Goal: Contribute content: Add original content to the website for others to see

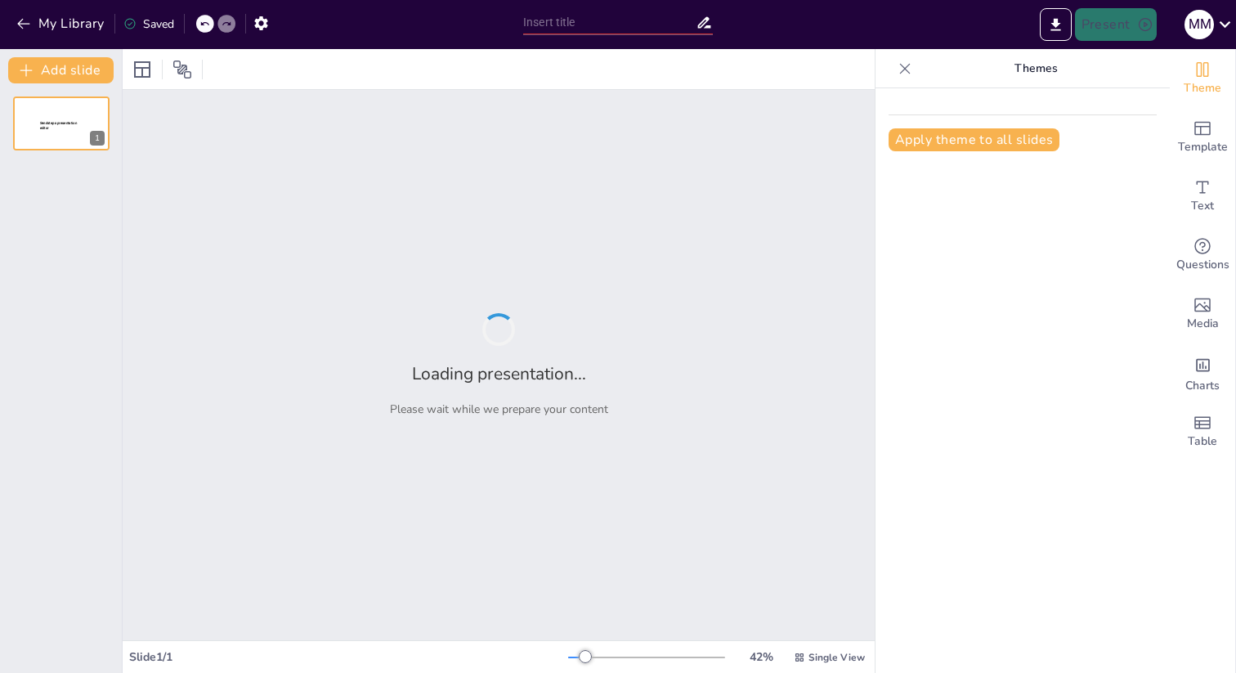
type input "Трехмесячный план работ: Погружение, внедрение и стандартизация"
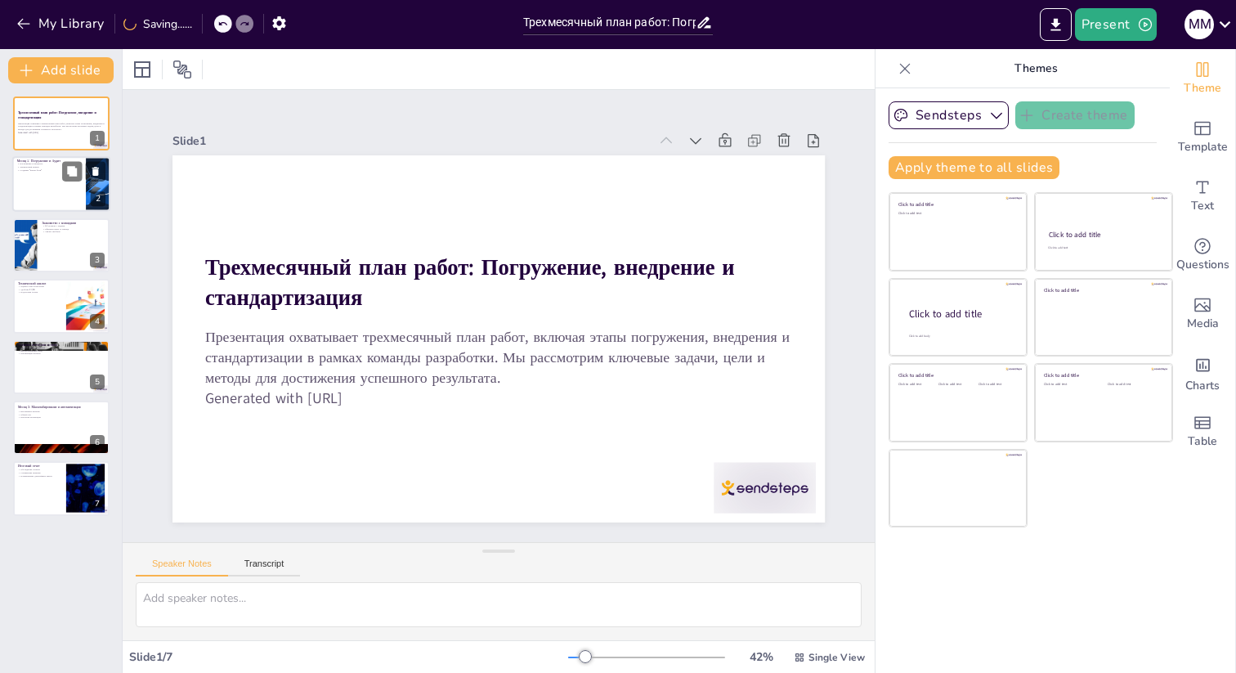
click at [60, 183] on div at bounding box center [61, 185] width 98 height 56
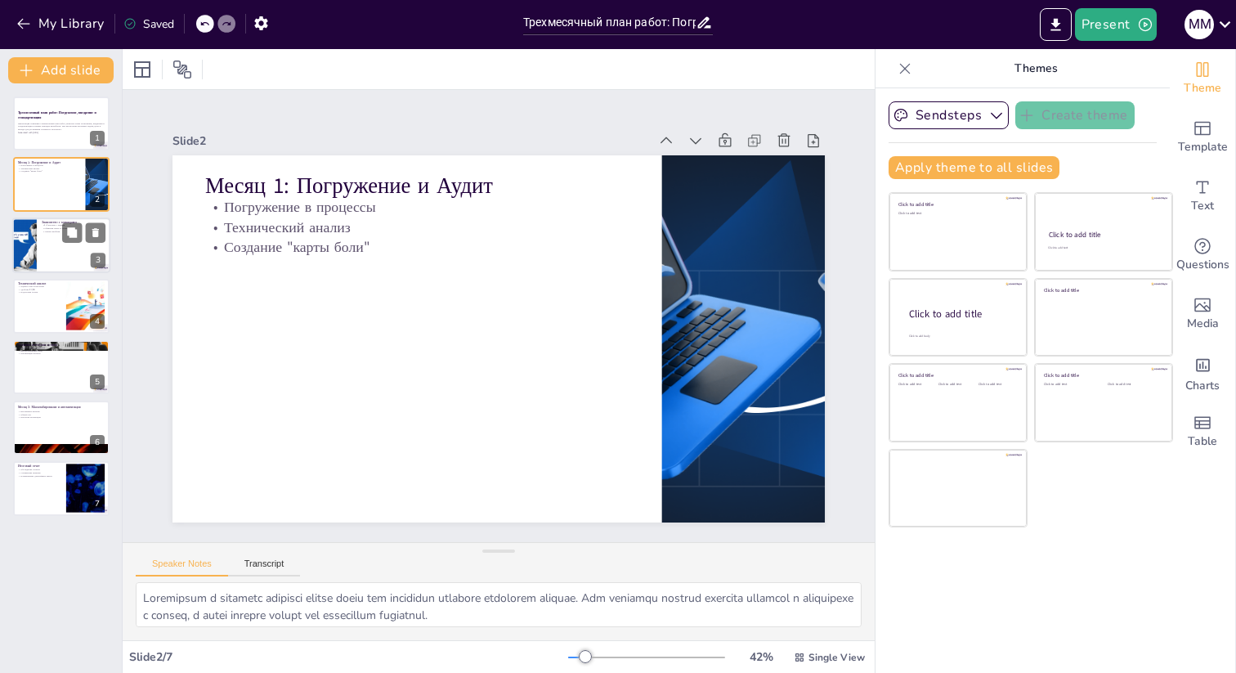
click at [48, 248] on div at bounding box center [61, 245] width 98 height 56
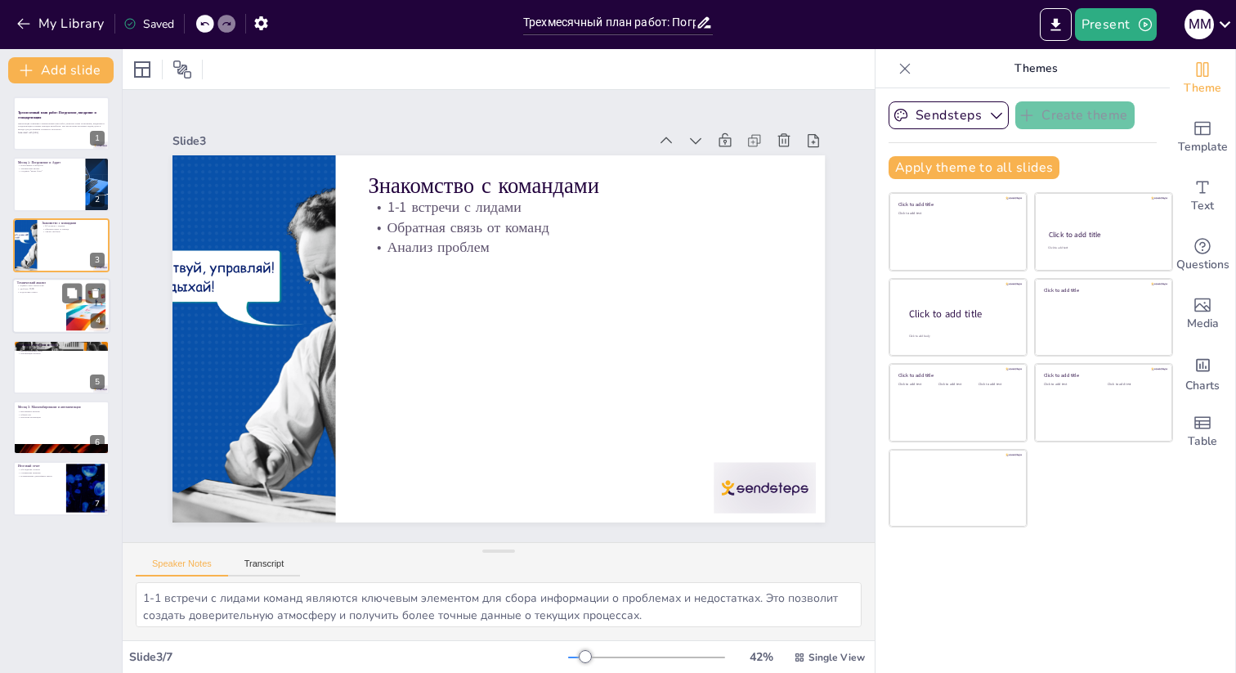
click at [51, 311] on div at bounding box center [61, 306] width 98 height 56
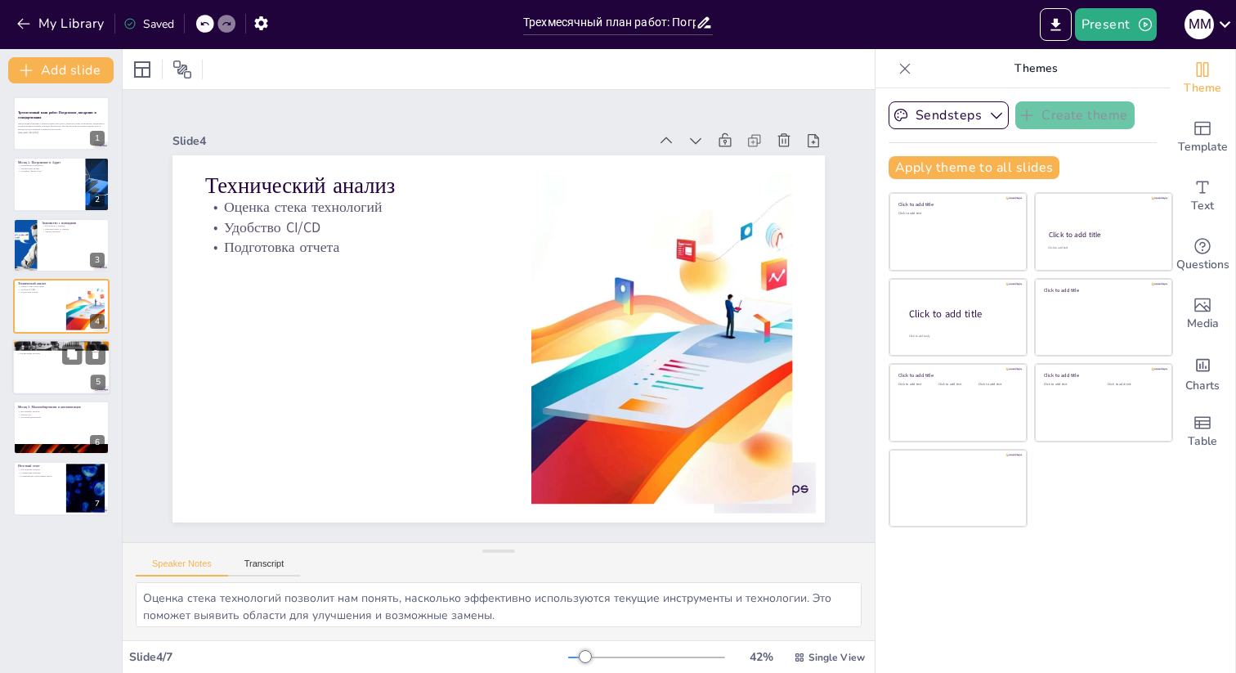
click at [52, 383] on div at bounding box center [61, 367] width 98 height 56
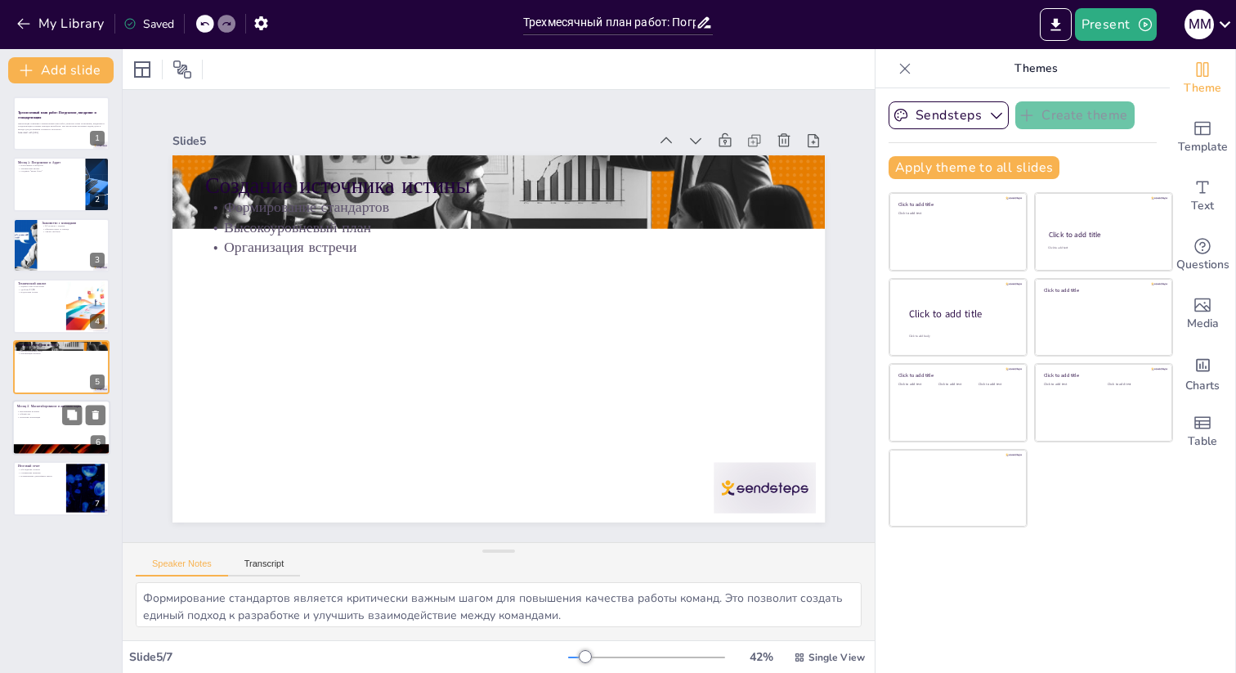
click at [51, 434] on div at bounding box center [61, 428] width 98 height 56
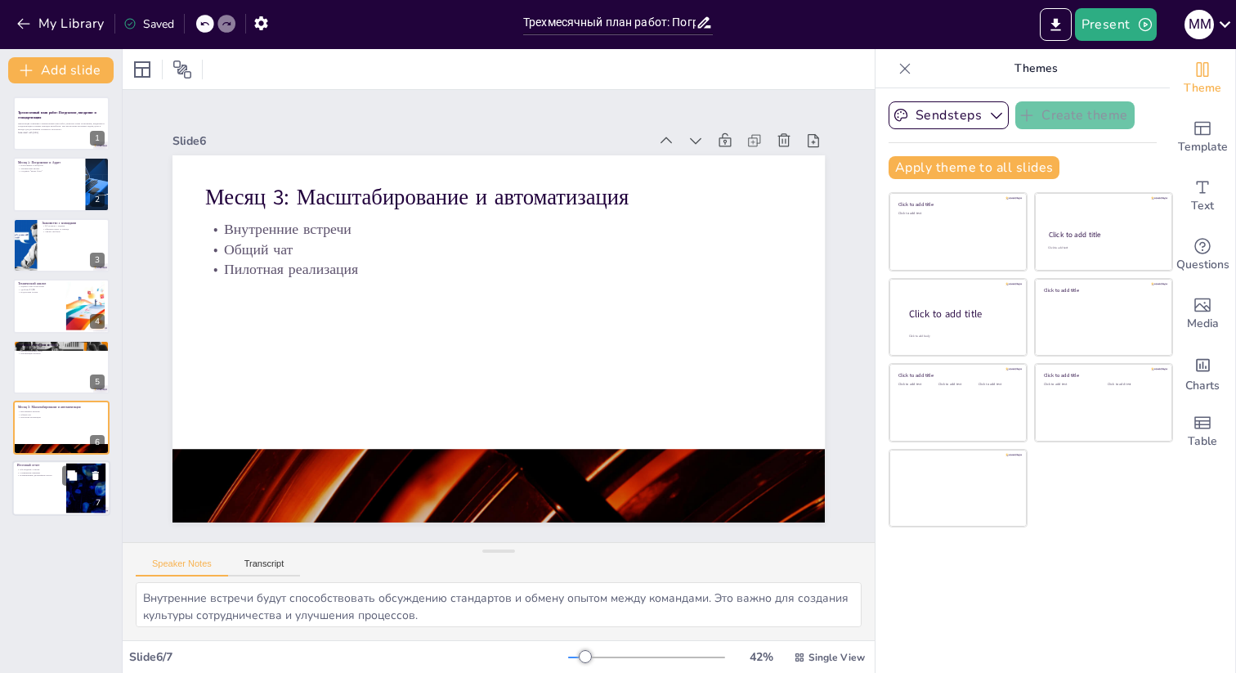
click at [45, 493] on div at bounding box center [61, 489] width 98 height 56
type textarea "Обсуждение успехов внедрения поможет командам увидеть результаты своей работы и…"
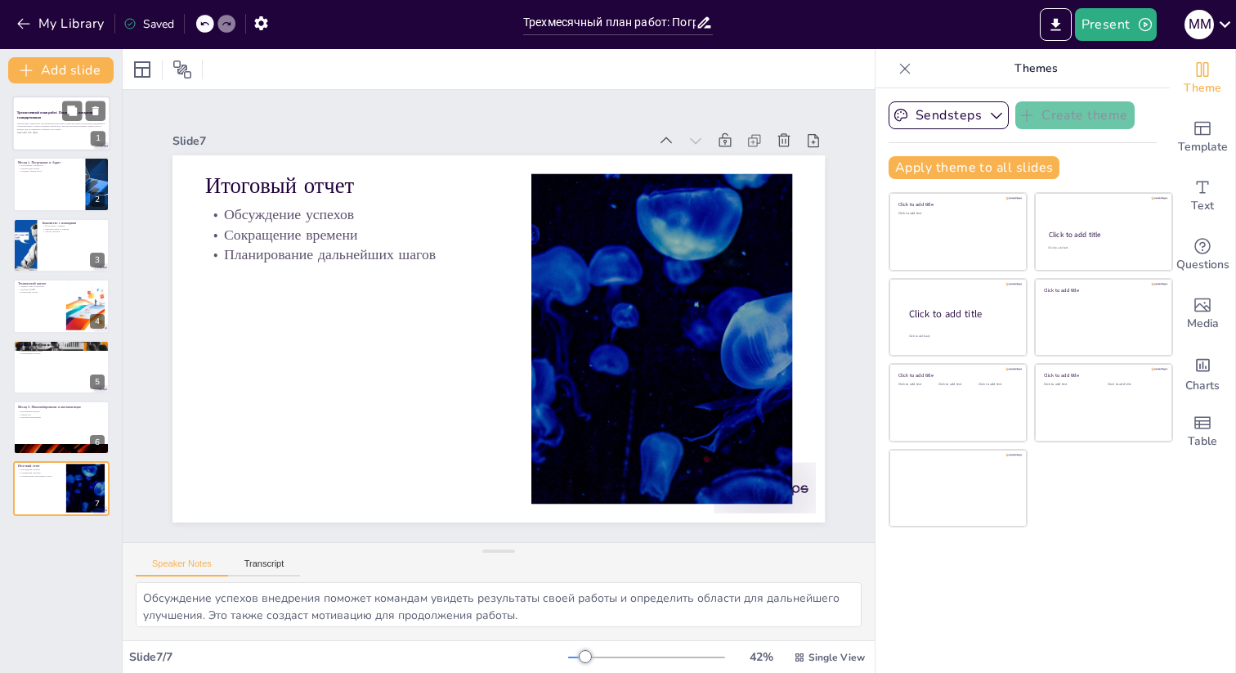
click at [43, 119] on div "Презентация охватывает трехмесячный план работ, включая этапы погружения, внедр…" at bounding box center [61, 127] width 88 height 17
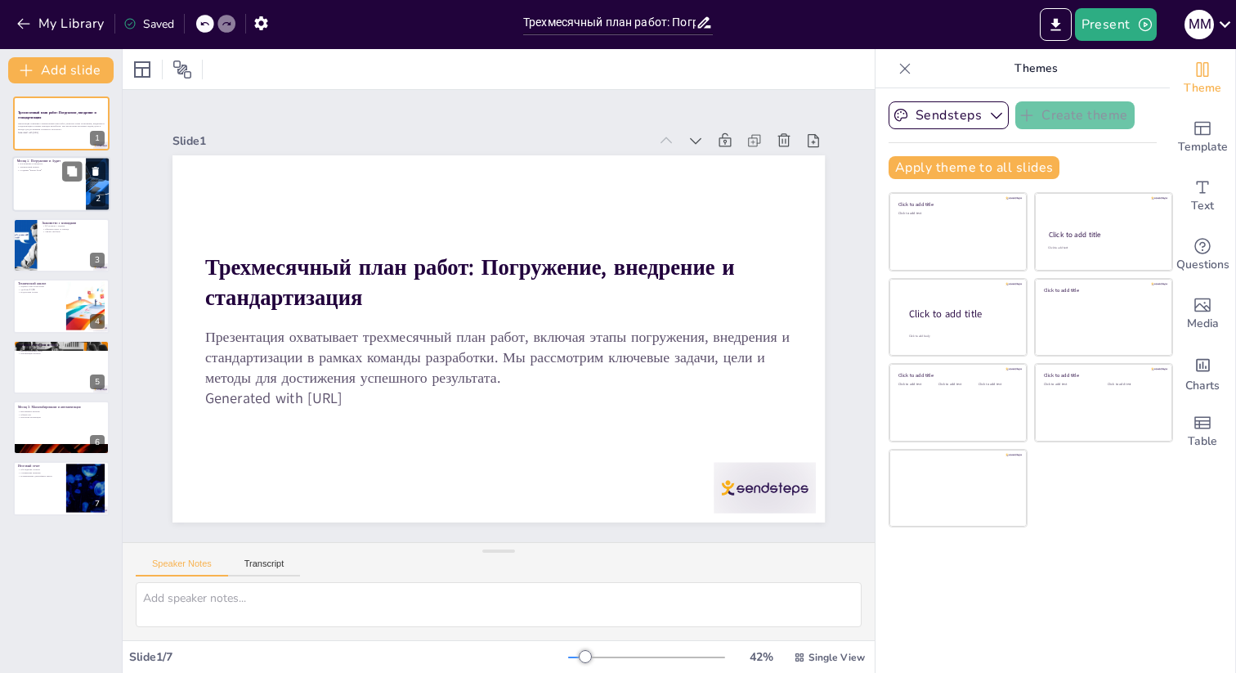
click at [40, 177] on div at bounding box center [61, 185] width 98 height 56
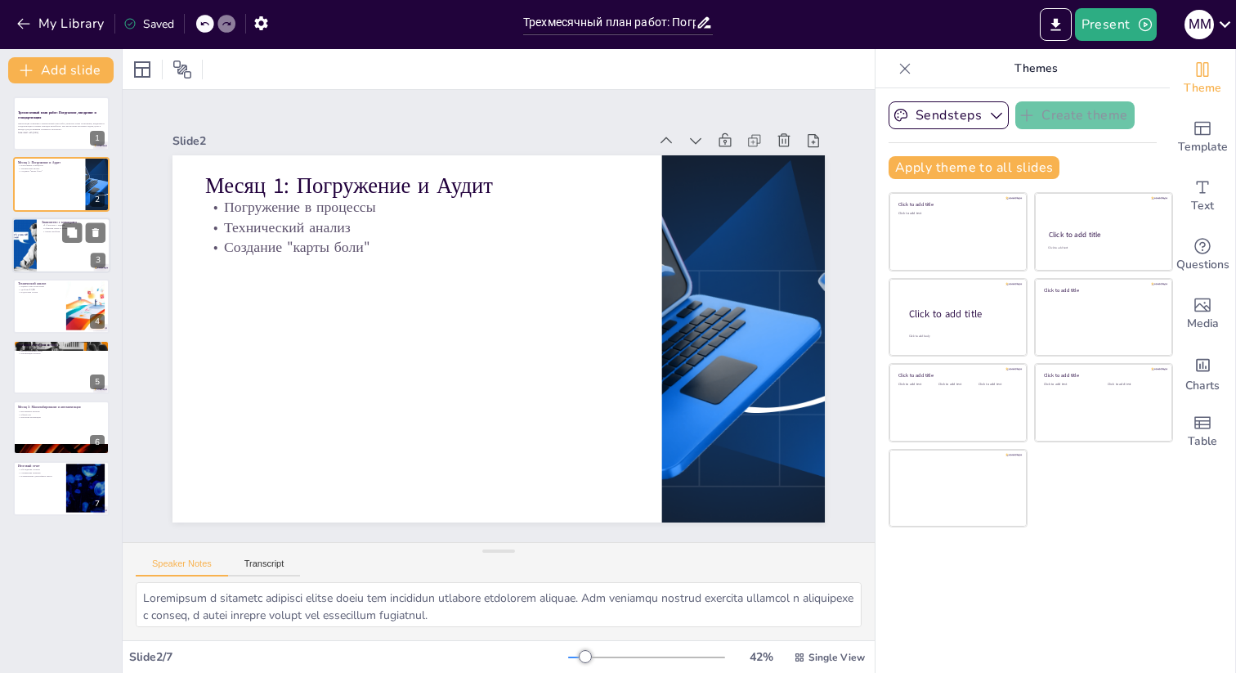
click at [39, 258] on div at bounding box center [61, 245] width 98 height 56
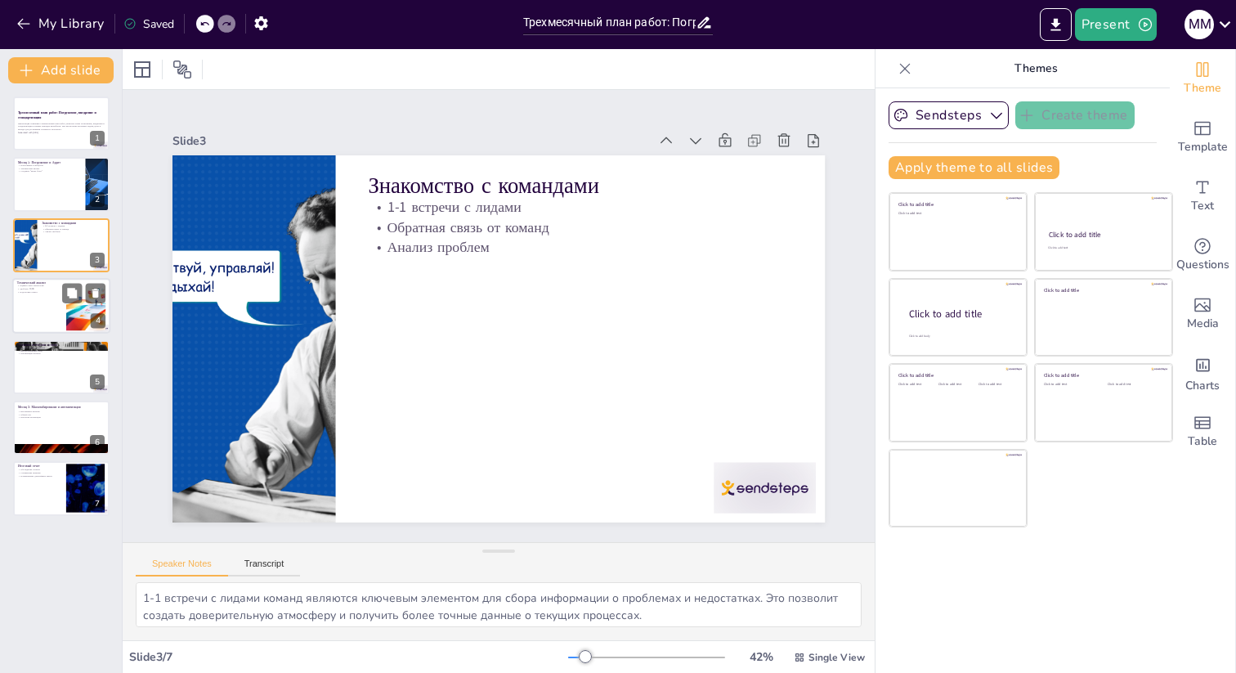
click at [30, 302] on div at bounding box center [61, 306] width 98 height 56
type textarea "Оценка стека технологий позволит нам понять, насколько эффективно используются …"
